Goal: Find specific page/section: Find specific page/section

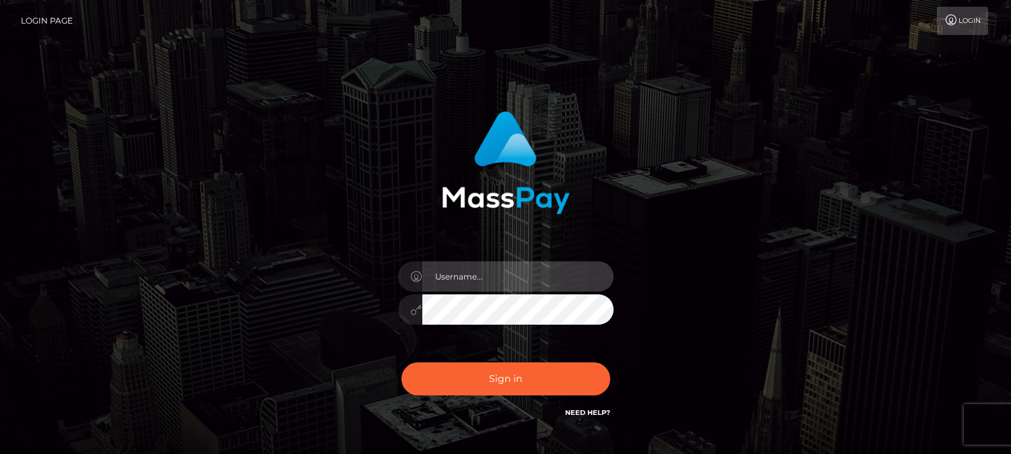
type input "[DOMAIN_NAME]"
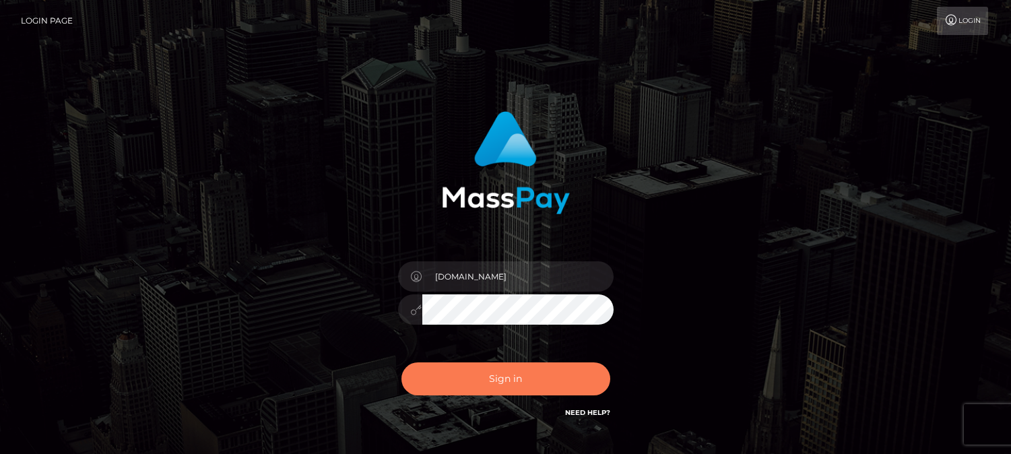
click at [551, 389] on button "Sign in" at bounding box center [505, 378] width 209 height 33
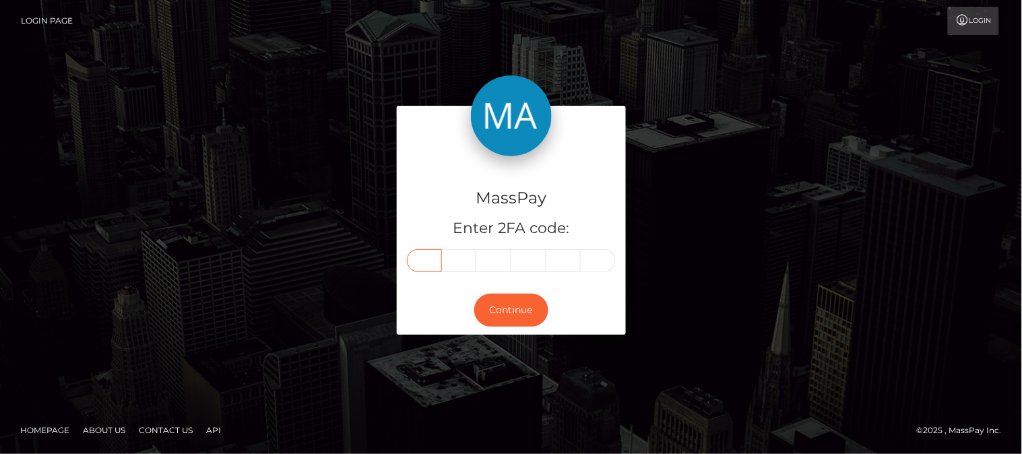
click at [428, 259] on input "text" at bounding box center [424, 260] width 35 height 23
type input "9"
type input "8"
type input "5"
type input "1"
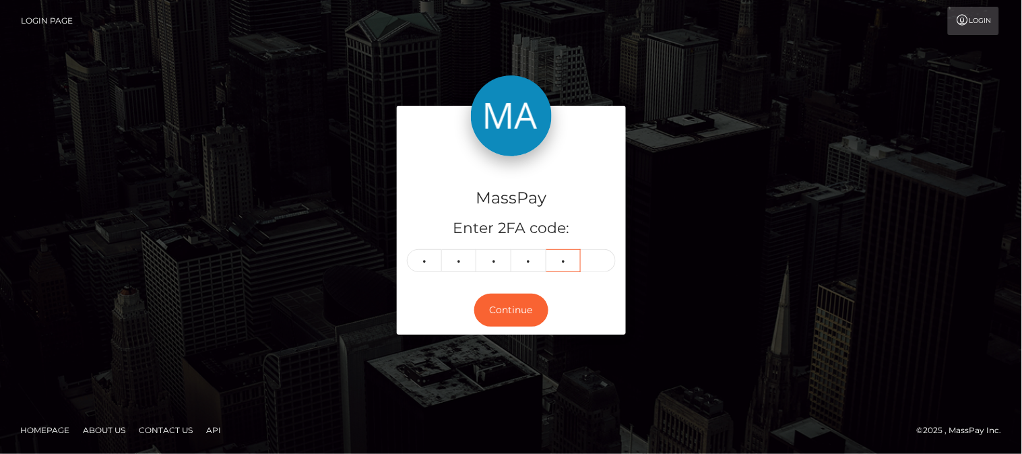
type input "4"
type input "0"
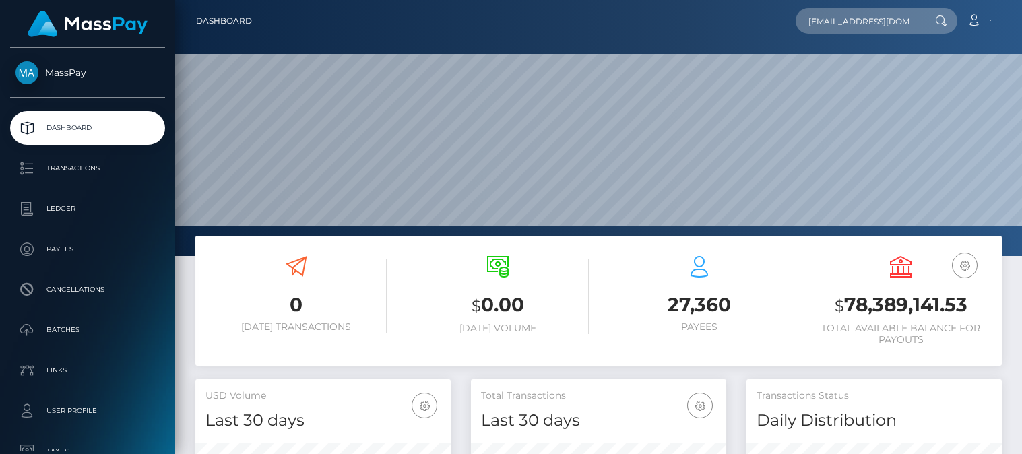
type input "povyjody@gmail.com"
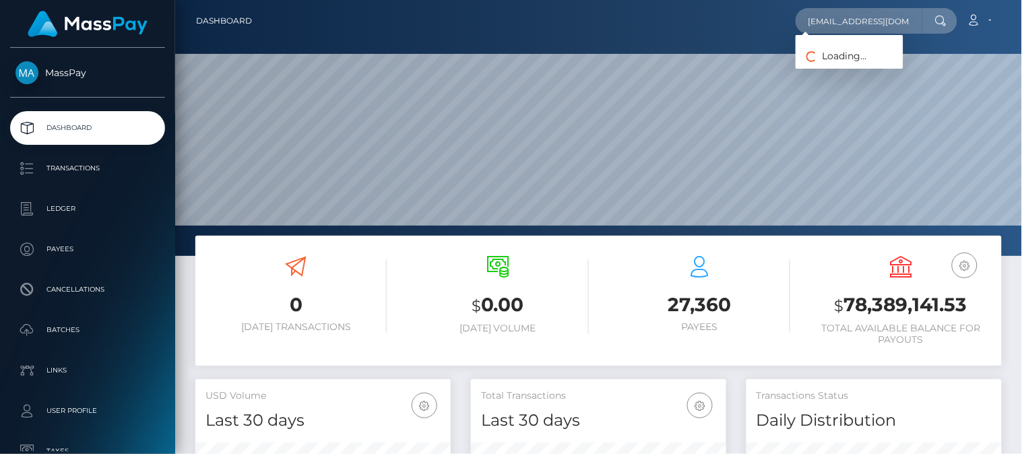
scroll to position [238, 256]
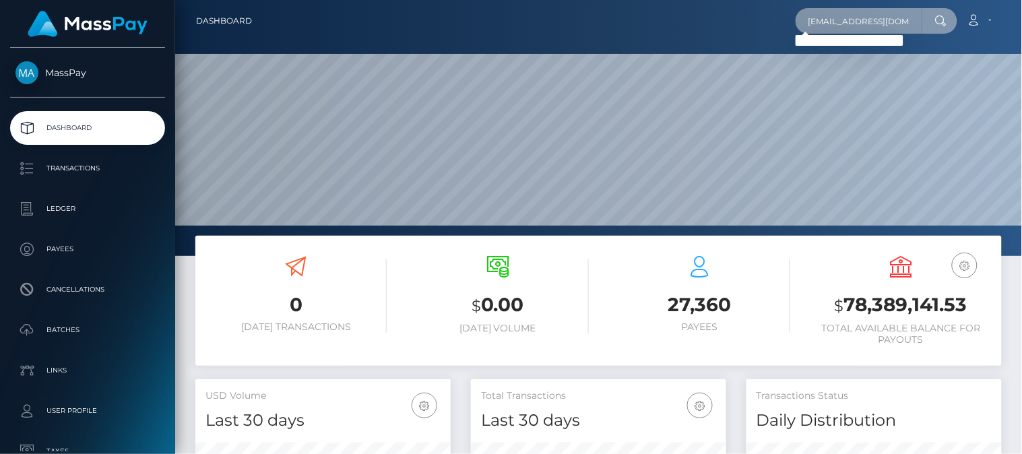
drag, startPoint x: 905, startPoint y: 15, endPoint x: 795, endPoint y: 24, distance: 110.8
click at [795, 24] on input "povyjody@gmail.com" at bounding box center [858, 21] width 127 height 26
paste input "goddessjodyfox@gmail.com"
type input "goddessjodyfox@gmail.com"
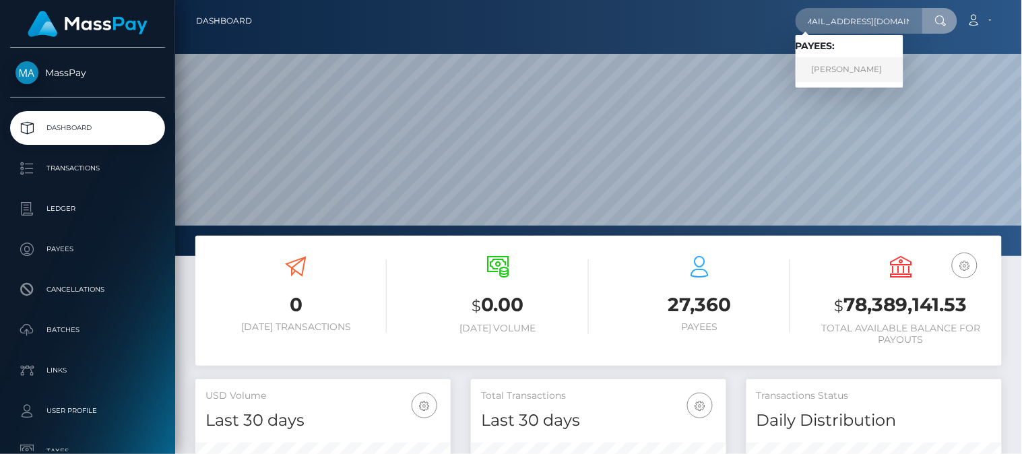
scroll to position [0, 0]
click at [824, 62] on link "JODELEEN IVY SANTOS FLORES" at bounding box center [849, 69] width 108 height 25
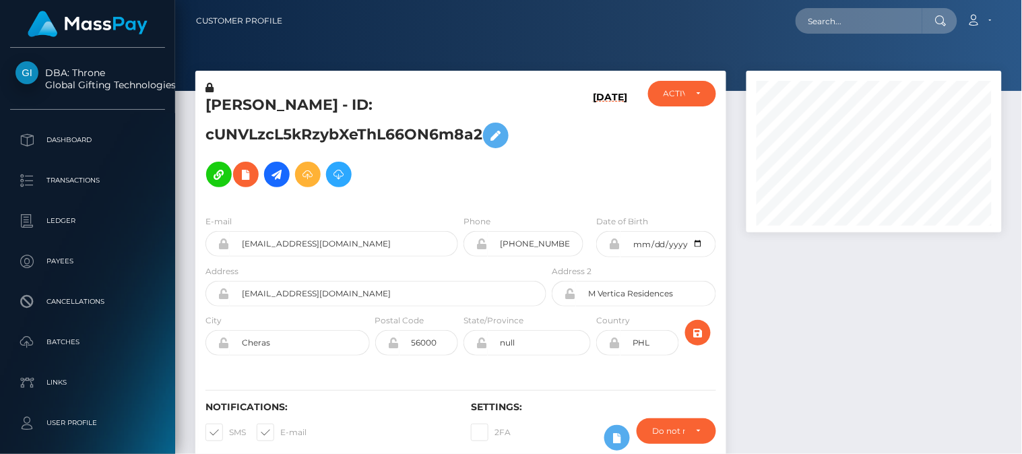
scroll to position [162, 256]
click at [828, 324] on div at bounding box center [873, 274] width 275 height 407
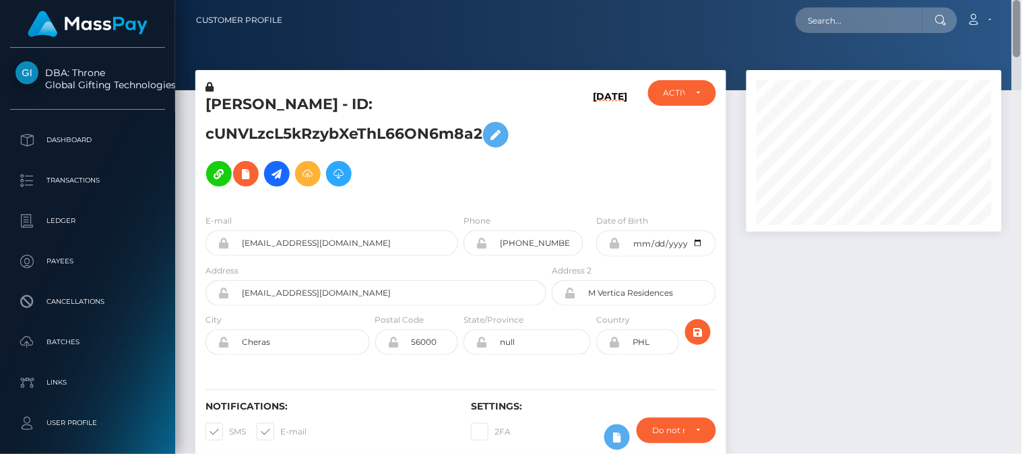
scroll to position [0, 0]
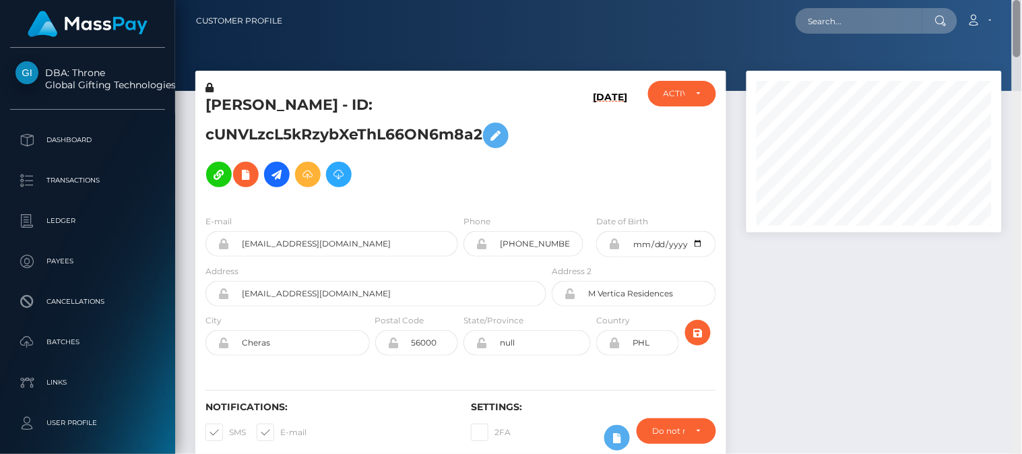
drag, startPoint x: 1020, startPoint y: 331, endPoint x: 1016, endPoint y: 9, distance: 321.9
click at [1016, 9] on div "Customer Profile Loading... Loading..." at bounding box center [598, 227] width 846 height 454
